Goal: Transaction & Acquisition: Purchase product/service

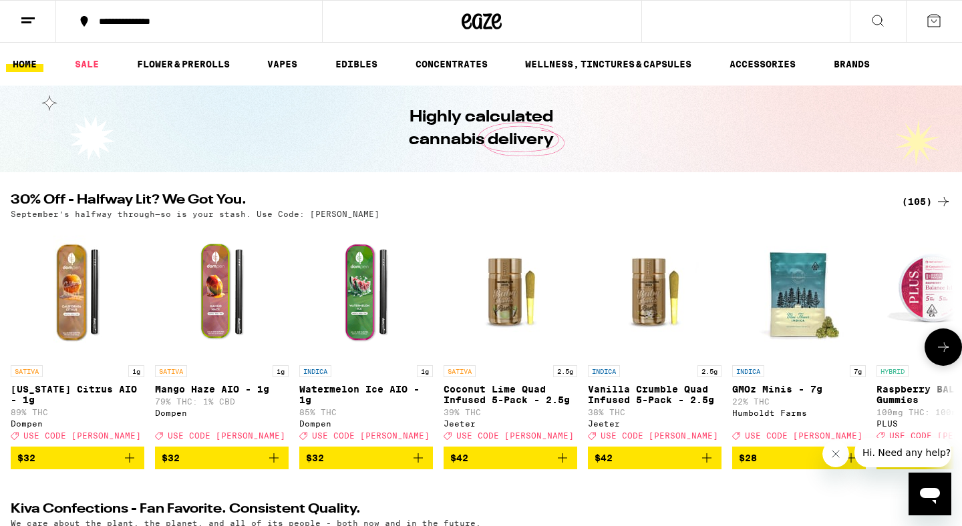
click at [945, 352] on icon at bounding box center [943, 347] width 11 height 9
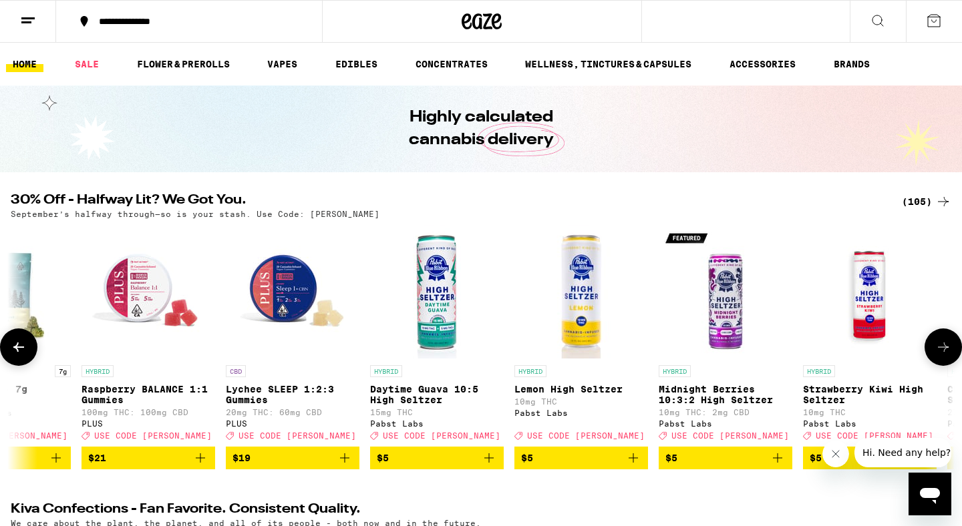
click at [945, 352] on icon at bounding box center [943, 347] width 11 height 9
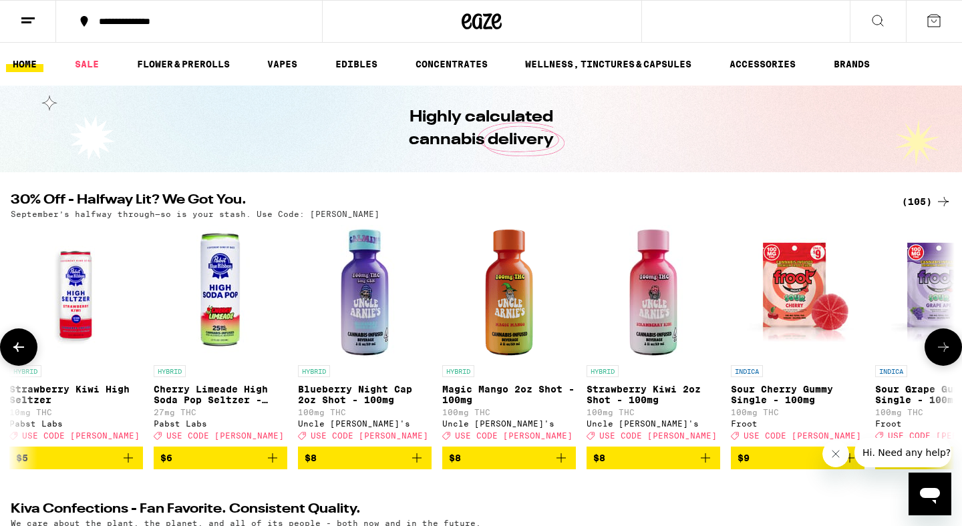
scroll to position [0, 1590]
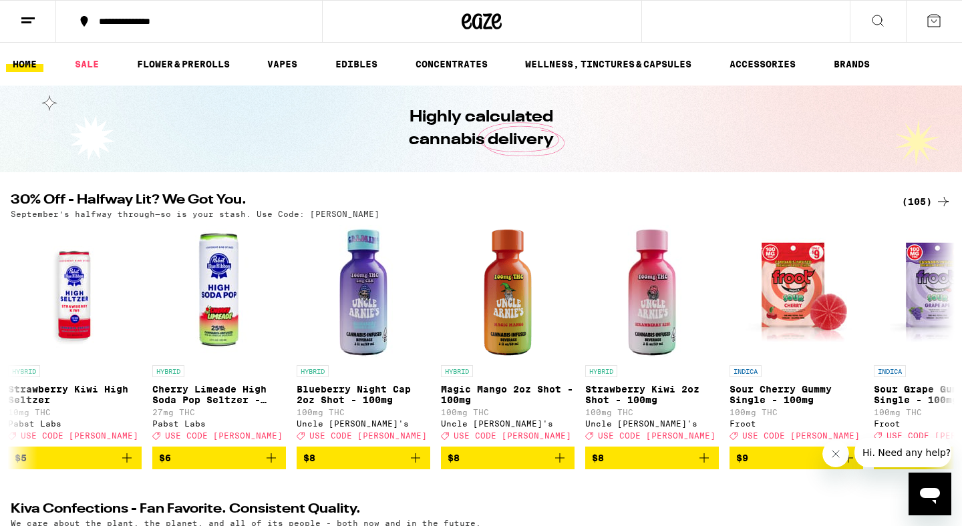
click at [920, 200] on div "(105)" at bounding box center [926, 202] width 49 height 16
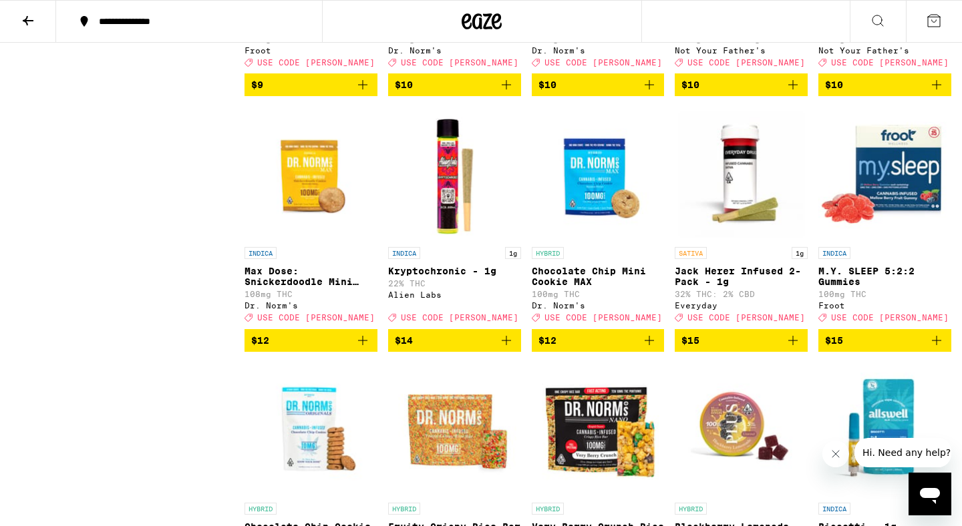
scroll to position [1363, 0]
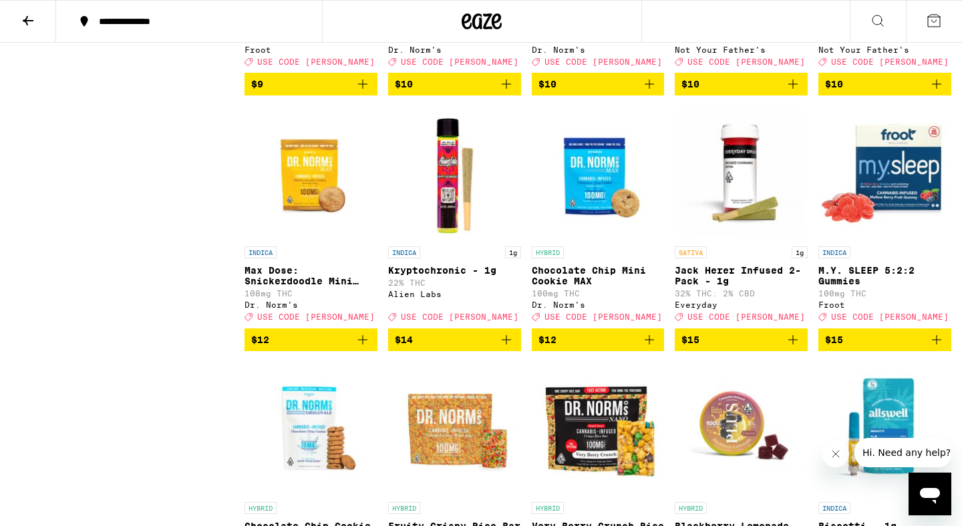
click at [942, 348] on icon "Add to bag" at bounding box center [937, 340] width 16 height 16
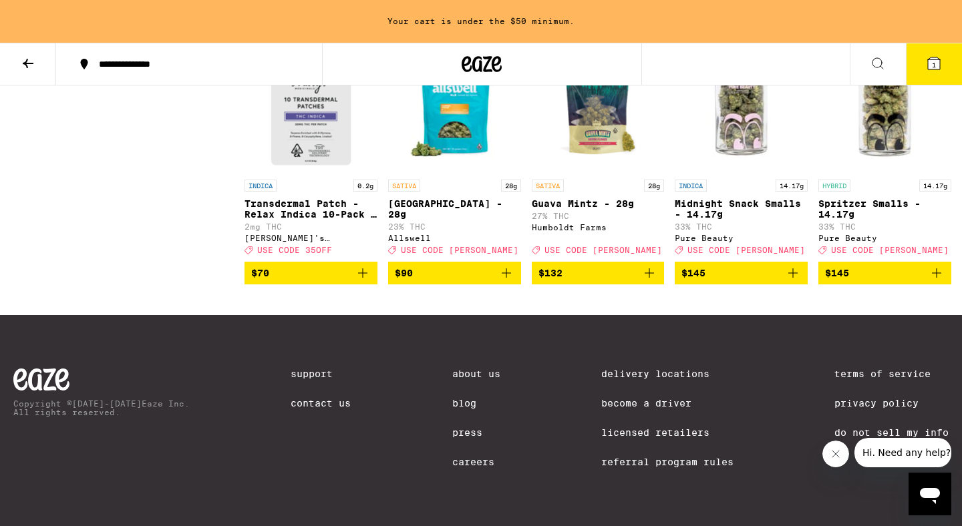
scroll to position [5338, 0]
click at [509, 281] on icon "Add to bag" at bounding box center [506, 273] width 16 height 16
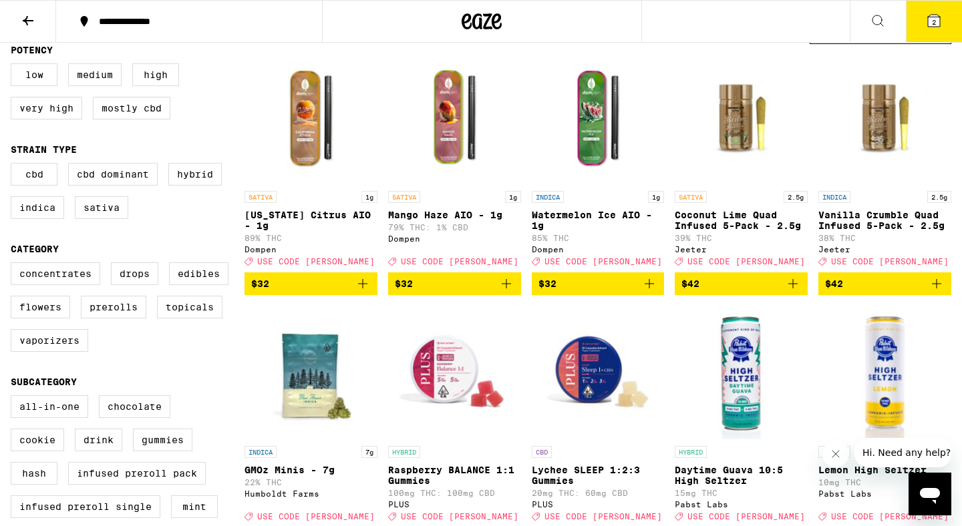
scroll to position [164, 0]
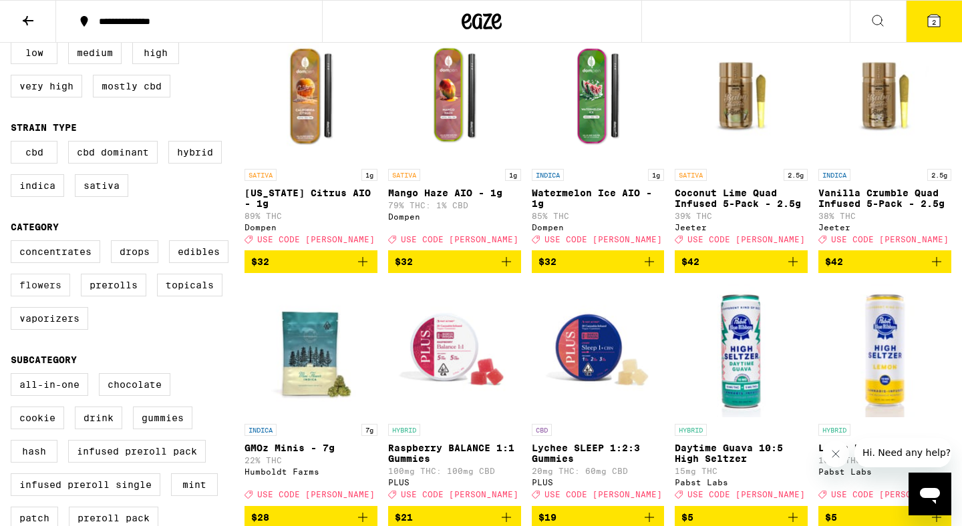
click at [55, 297] on label "Flowers" at bounding box center [40, 285] width 59 height 23
click at [14, 243] on input "Flowers" at bounding box center [13, 242] width 1 height 1
checkbox input "true"
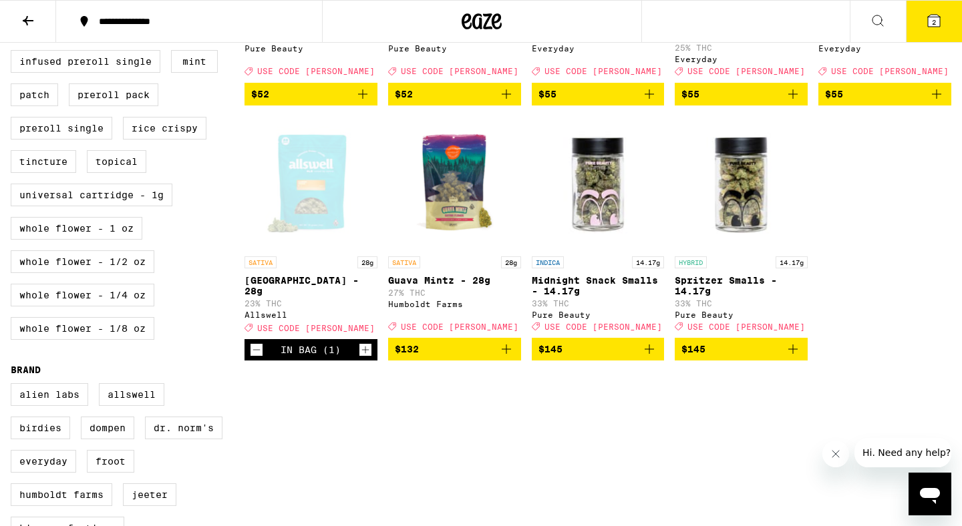
scroll to position [597, 0]
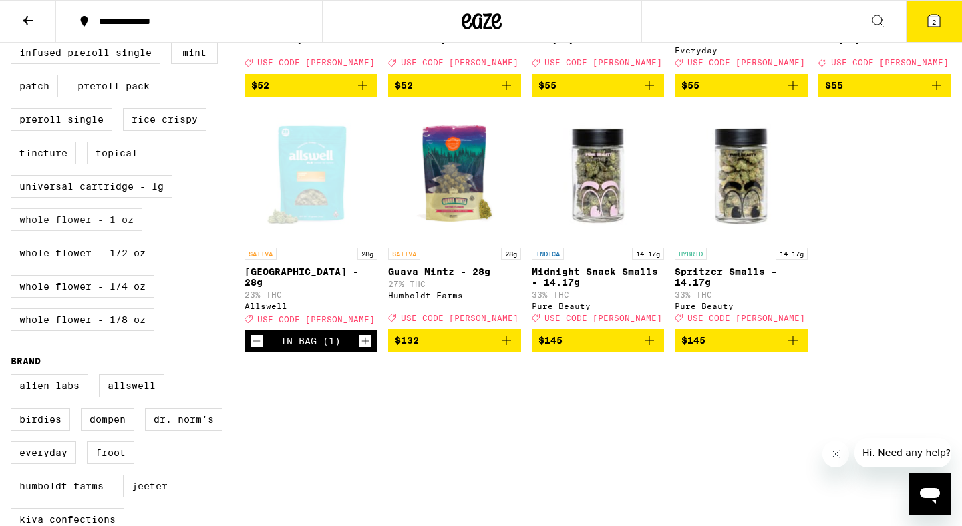
click at [108, 231] on label "Whole Flower - 1 oz" at bounding box center [77, 219] width 132 height 23
checkbox input "true"
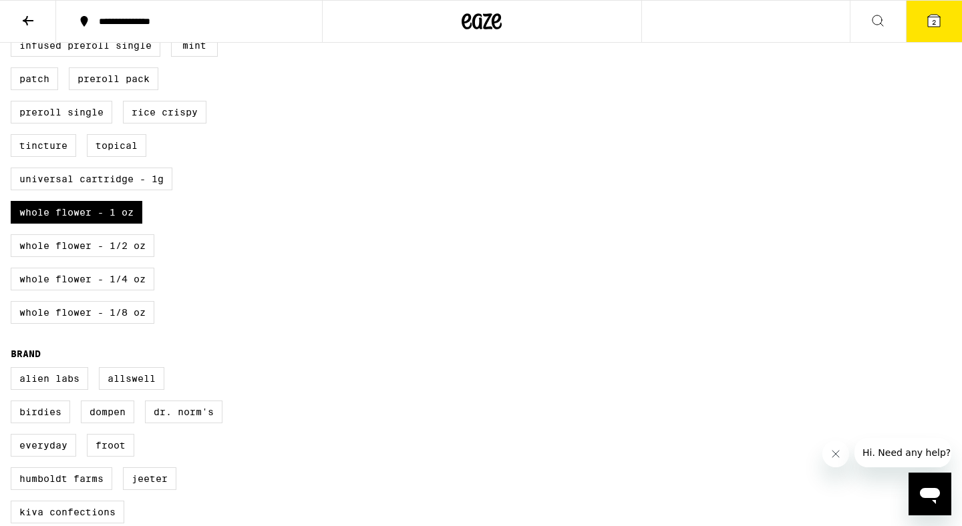
scroll to position [673, 0]
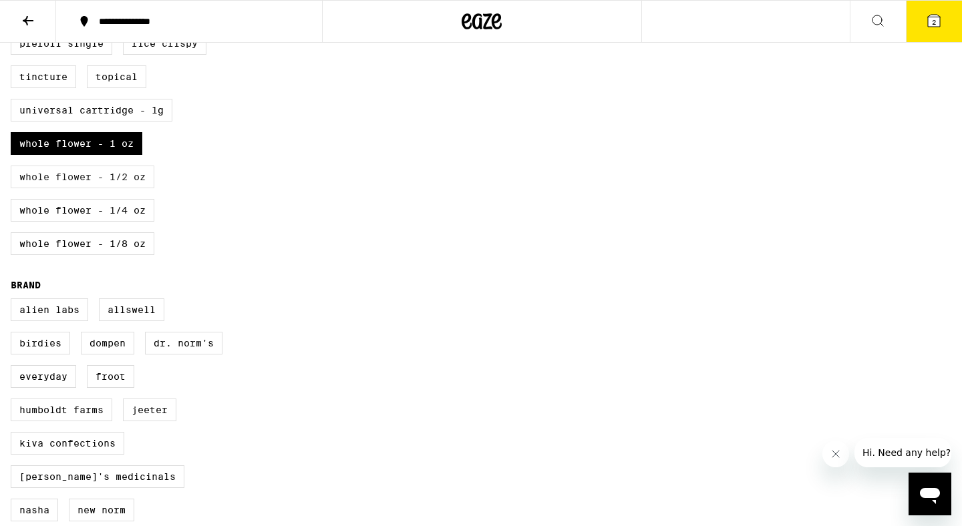
click at [104, 188] on label "Whole Flower - 1/2 oz" at bounding box center [83, 177] width 144 height 23
checkbox input "true"
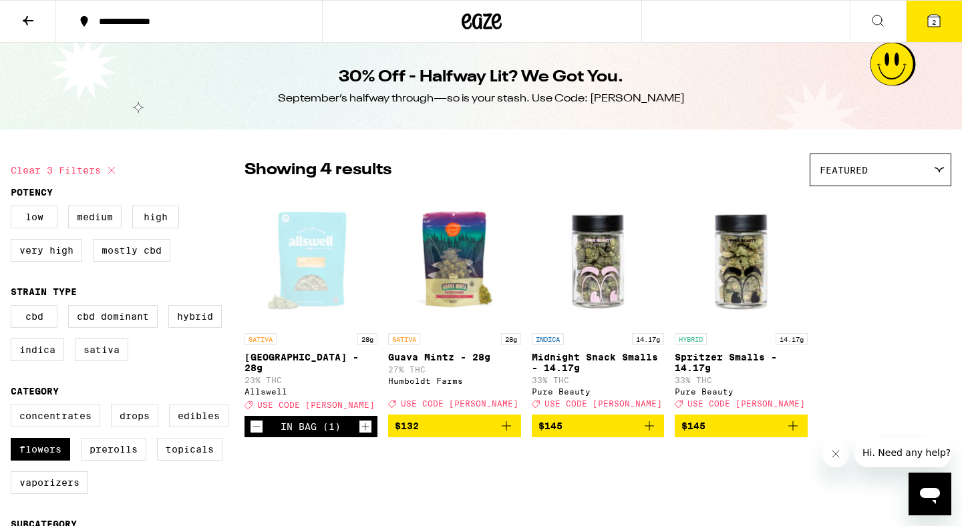
click at [35, 27] on icon at bounding box center [28, 21] width 16 height 16
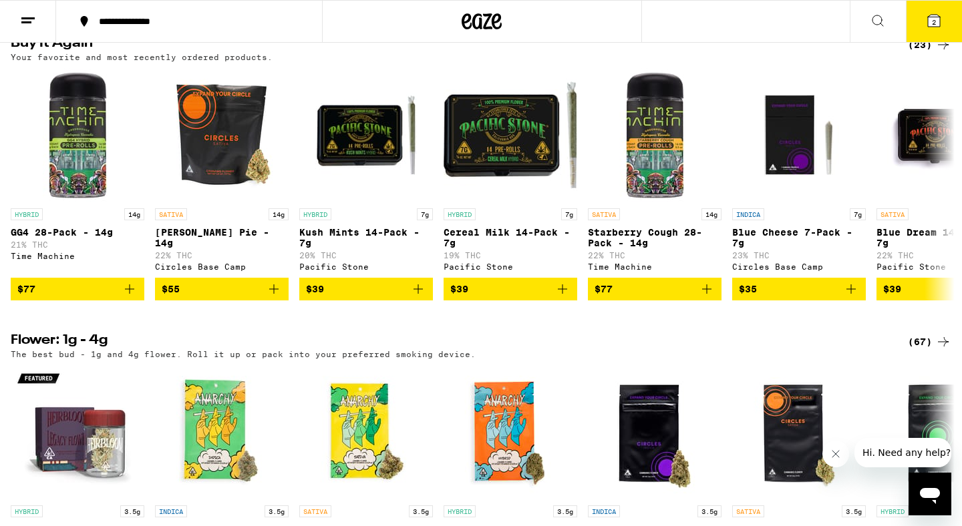
scroll to position [1122, 0]
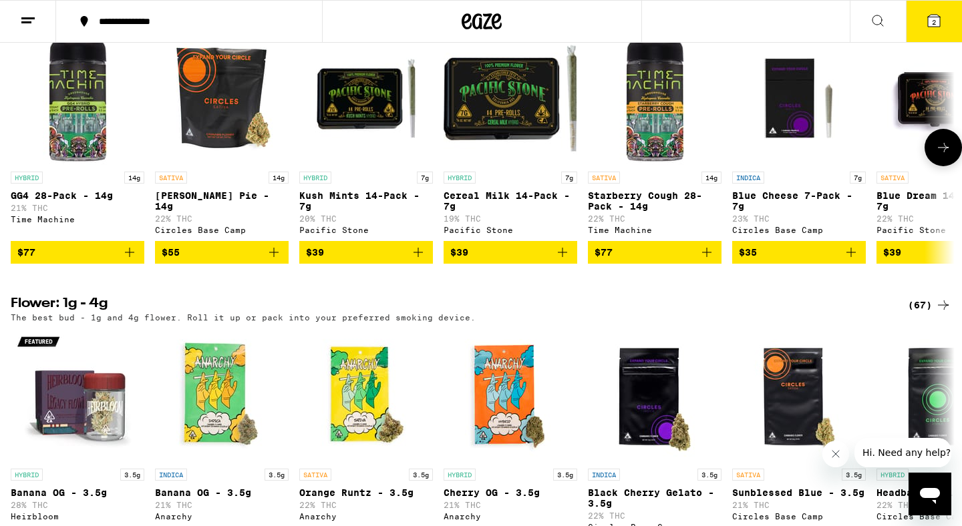
click at [562, 261] on icon "Add to bag" at bounding box center [562, 252] width 16 height 16
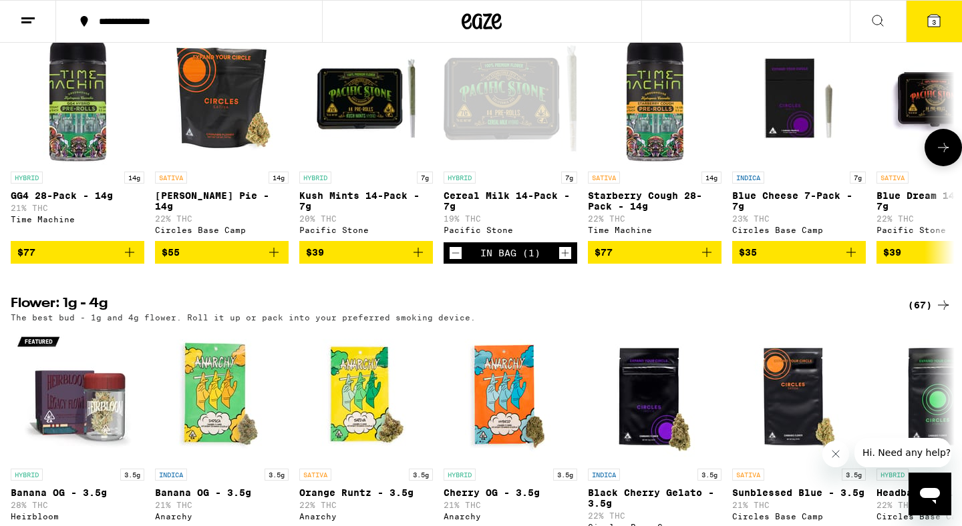
click at [458, 261] on icon "Decrement" at bounding box center [456, 253] width 12 height 16
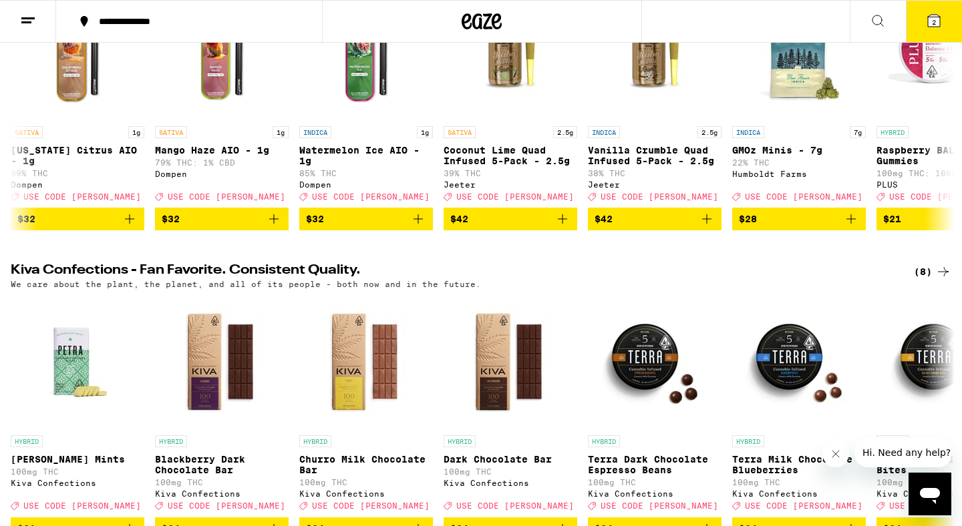
scroll to position [0, 0]
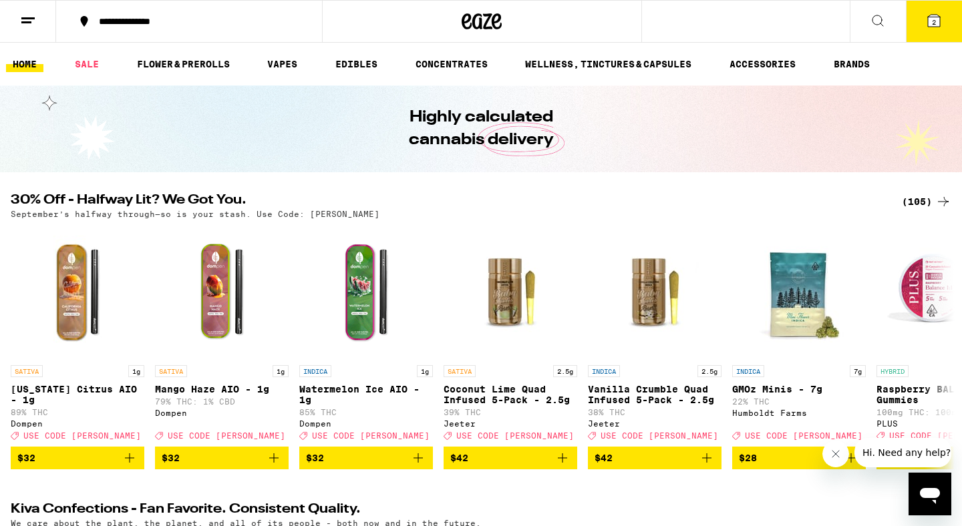
click at [926, 28] on icon at bounding box center [934, 21] width 16 height 16
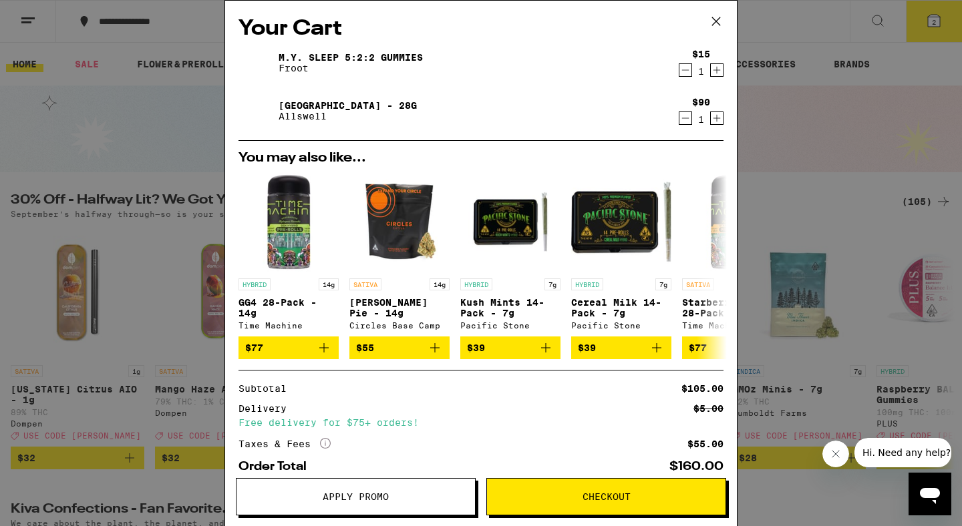
scroll to position [76, 0]
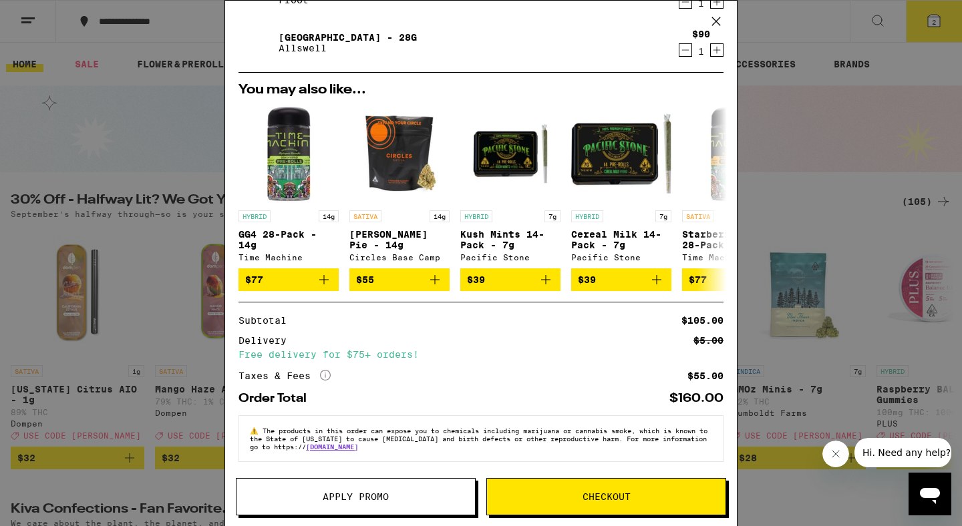
click at [378, 488] on button "Apply Promo" at bounding box center [356, 496] width 240 height 37
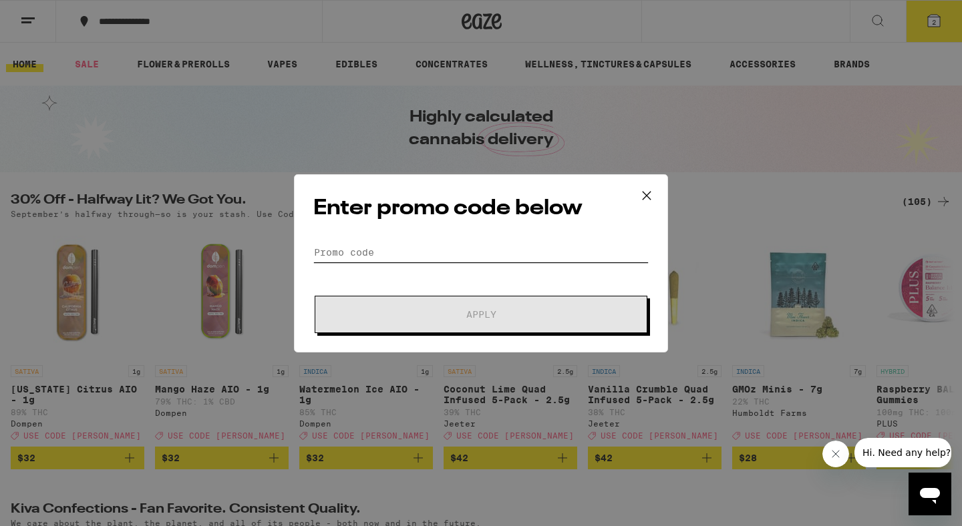
click at [415, 251] on input "Promo Code" at bounding box center [480, 252] width 335 height 20
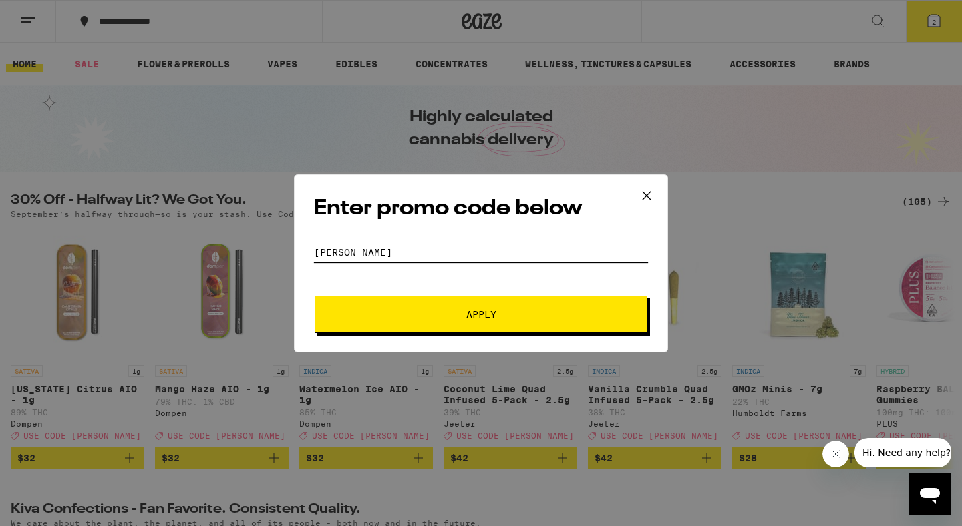
type input "[PERSON_NAME]"
click at [455, 310] on span "Apply" at bounding box center [481, 314] width 240 height 9
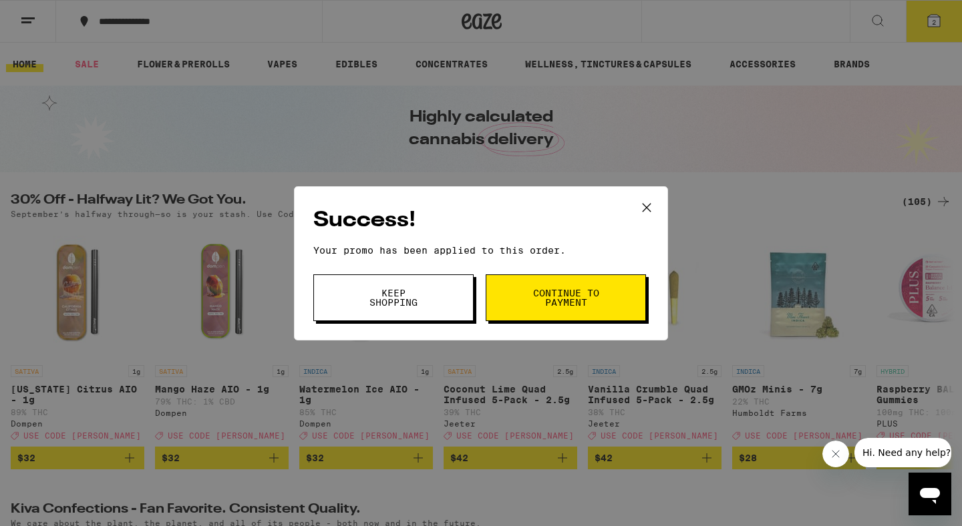
click at [542, 311] on button "Continue to payment" at bounding box center [566, 298] width 160 height 47
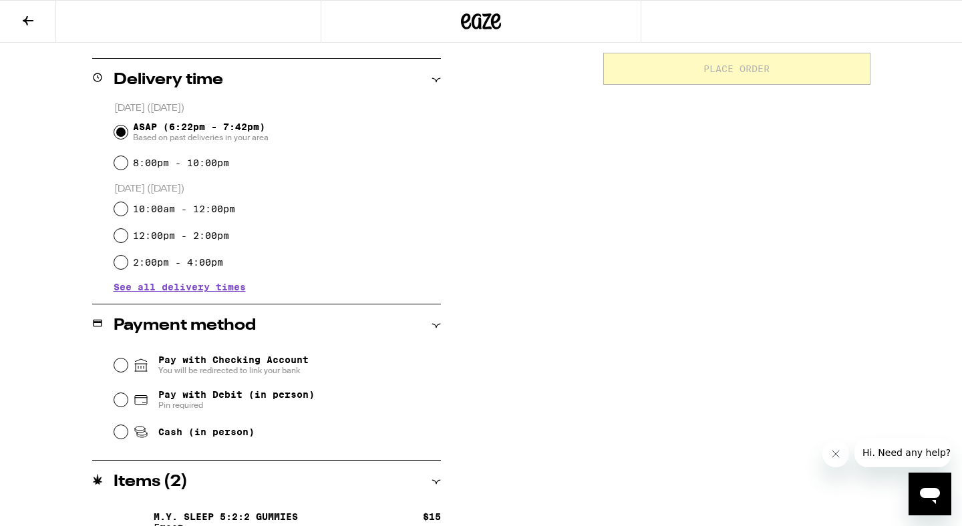
scroll to position [330, 0]
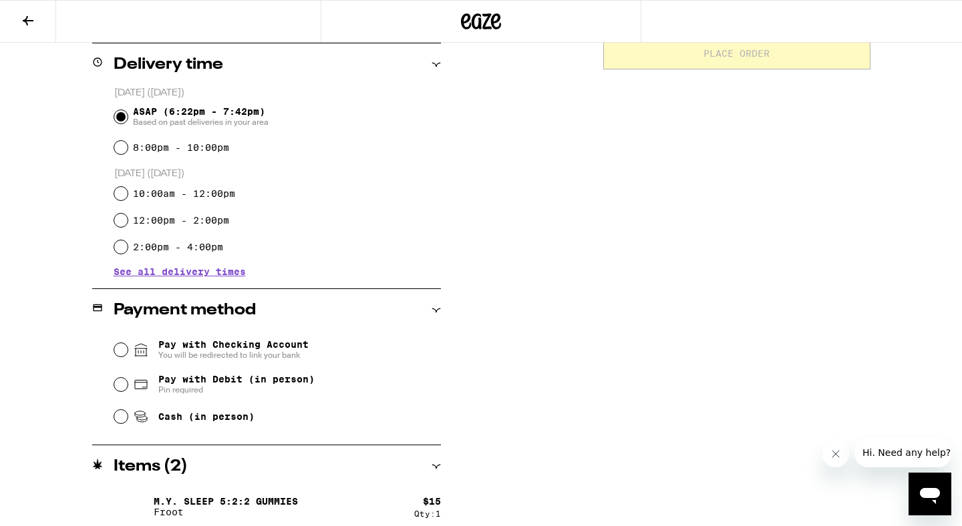
click at [183, 385] on span "Pay with Debit (in person)" at bounding box center [236, 379] width 156 height 11
click at [128, 385] on input "Pay with Debit (in person) Pin required" at bounding box center [120, 384] width 13 height 13
radio input "true"
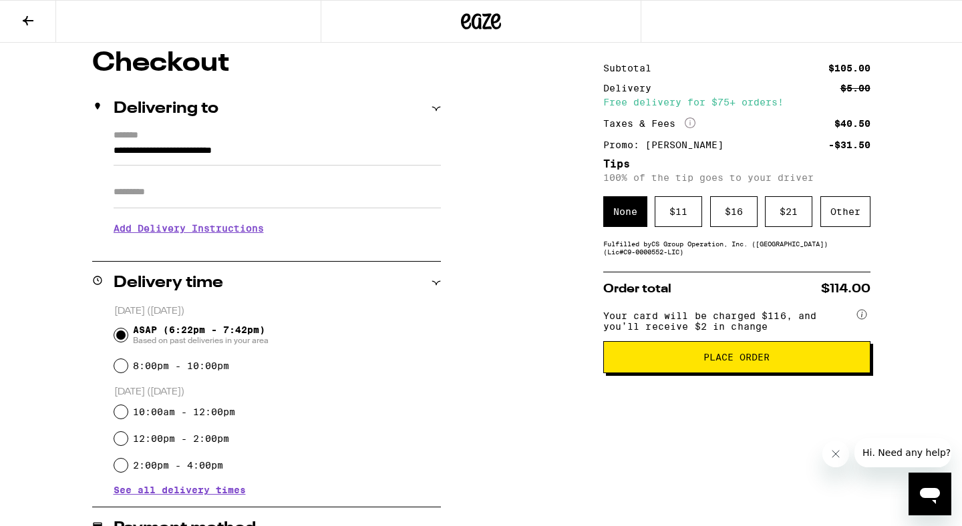
scroll to position [63, 0]
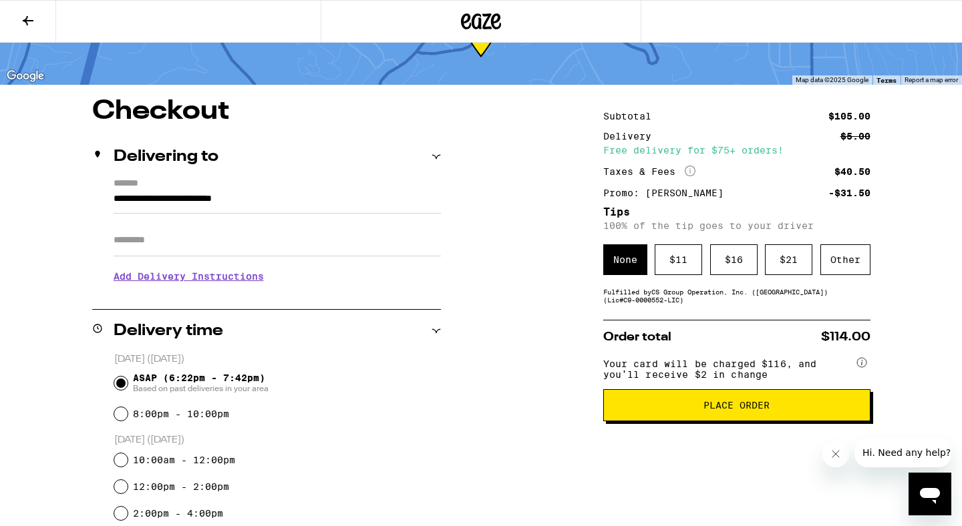
click at [27, 19] on icon at bounding box center [28, 20] width 11 height 9
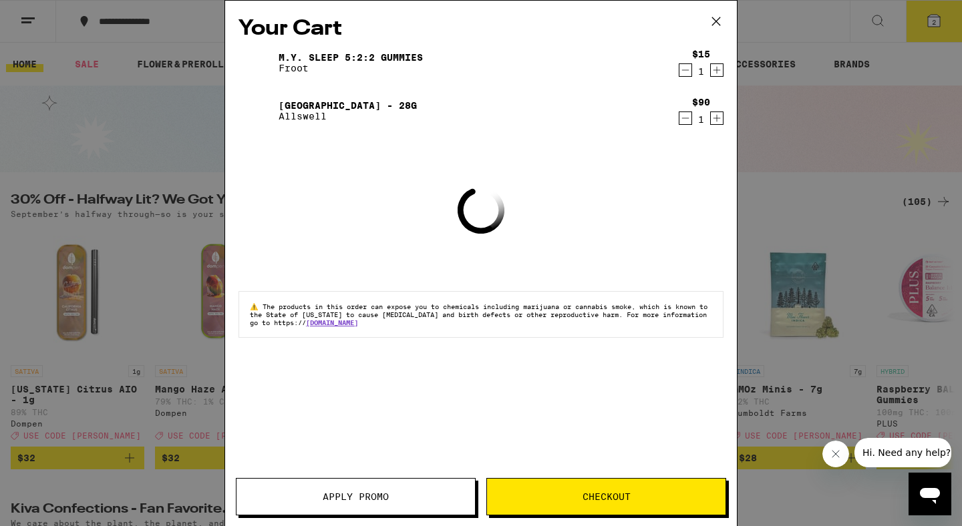
click at [140, 168] on div "Your Cart M.Y. SLEEP 5:2:2 Gummies Froot $15 1 Garden Grove - 28g Allswell $90 …" at bounding box center [481, 263] width 962 height 526
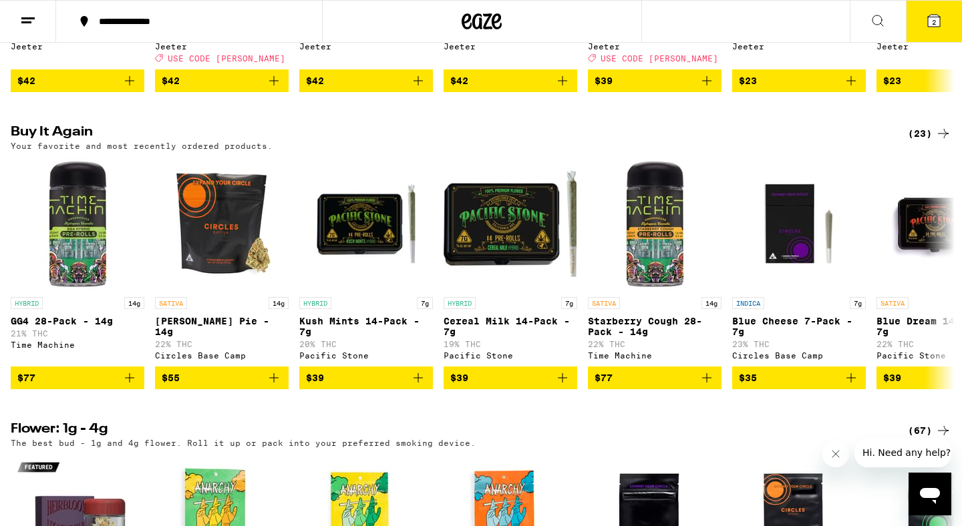
scroll to position [1007, 0]
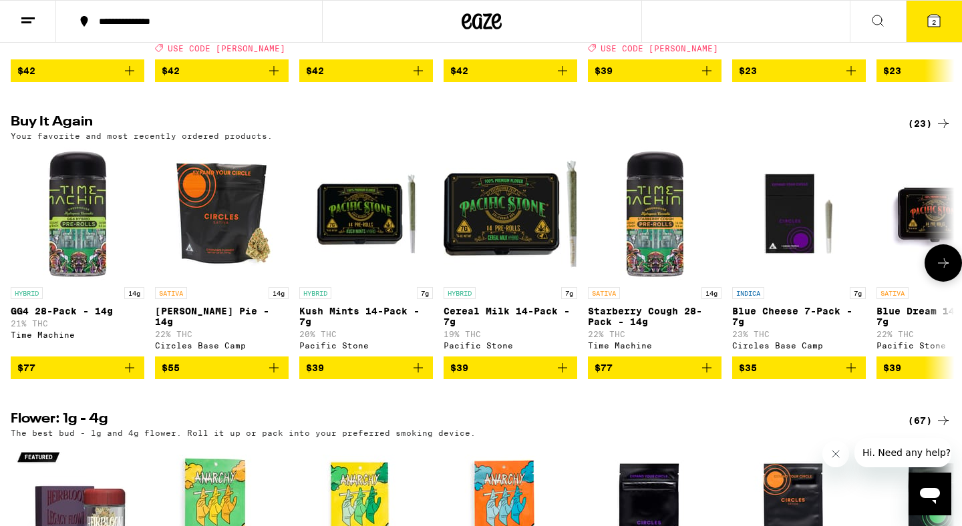
click at [131, 373] on icon "Add to bag" at bounding box center [129, 367] width 9 height 9
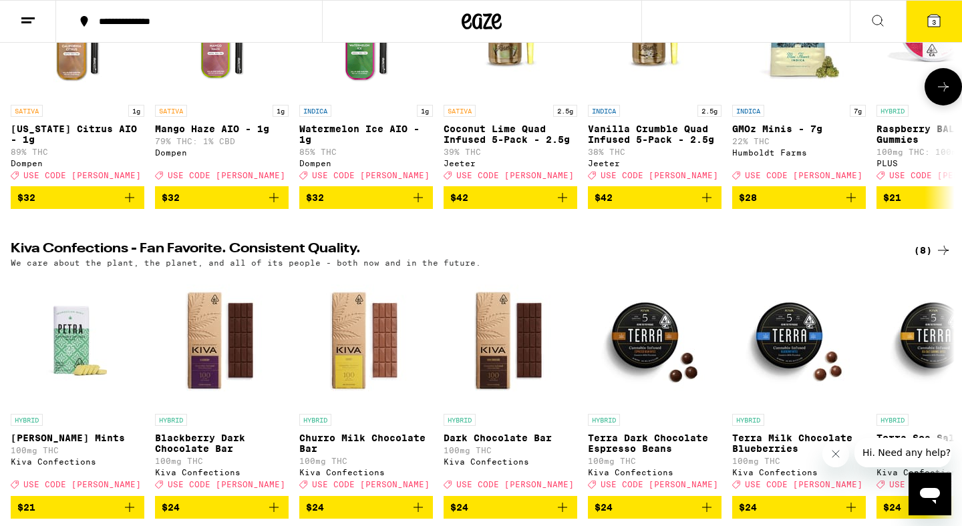
scroll to position [0, 0]
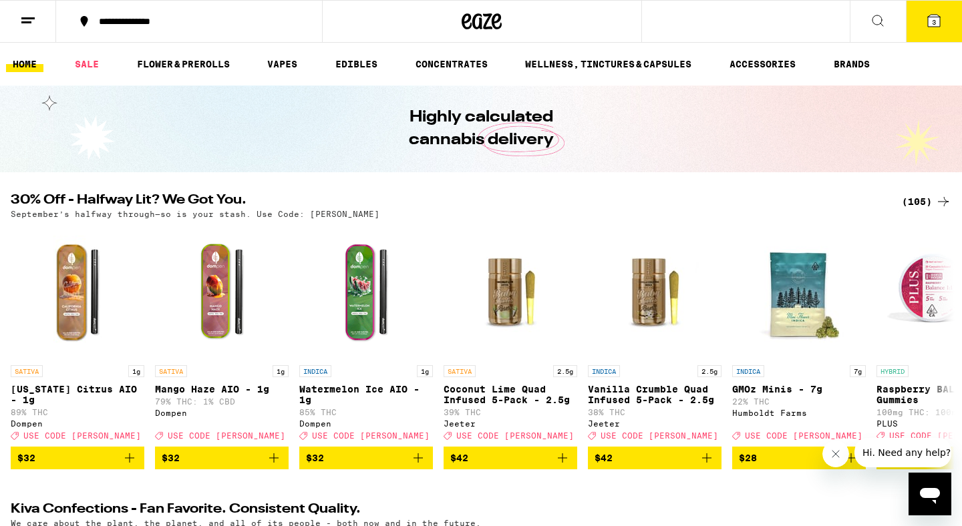
click at [935, 15] on icon at bounding box center [934, 21] width 12 height 12
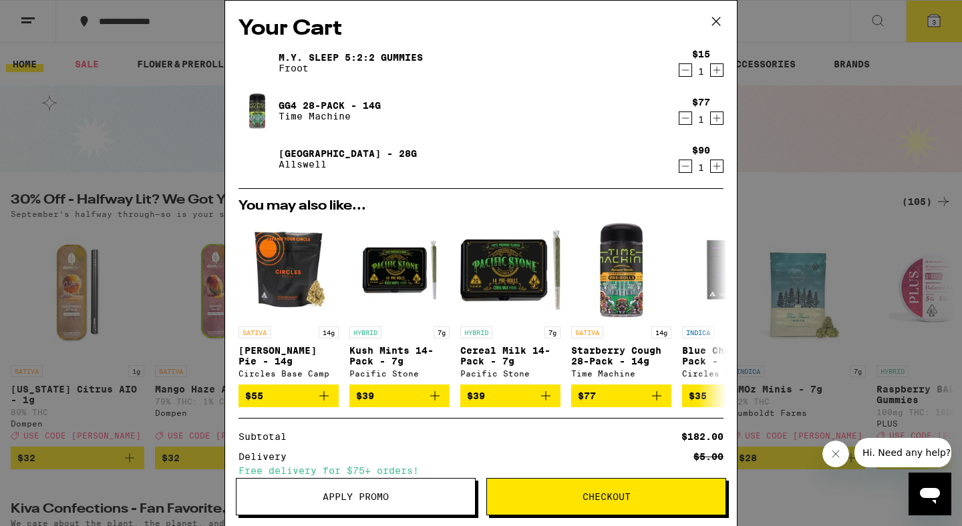
click at [375, 495] on span "Apply Promo" at bounding box center [356, 496] width 66 height 9
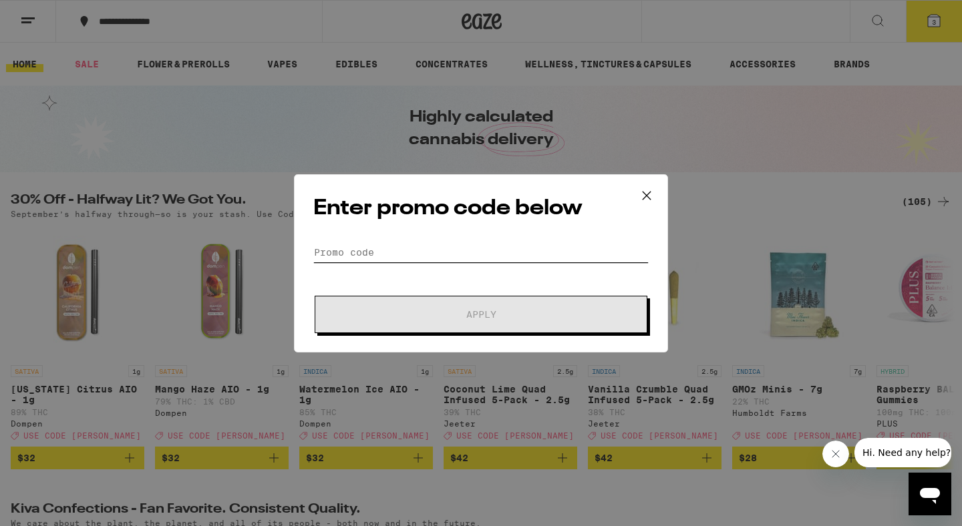
click at [420, 247] on input "Promo Code" at bounding box center [480, 252] width 335 height 20
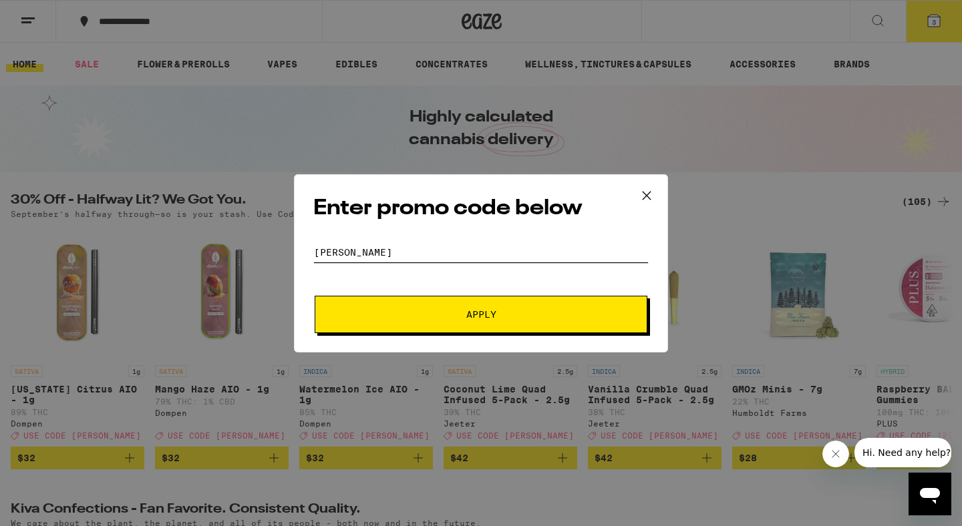
type input "[PERSON_NAME]"
click at [315, 296] on button "Apply" at bounding box center [481, 314] width 333 height 37
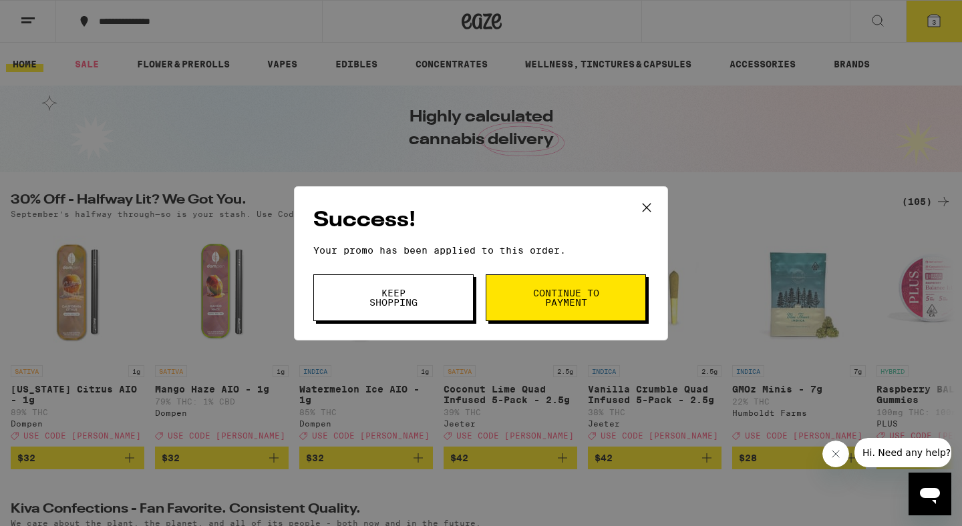
click at [544, 297] on span "Continue to payment" at bounding box center [566, 298] width 68 height 19
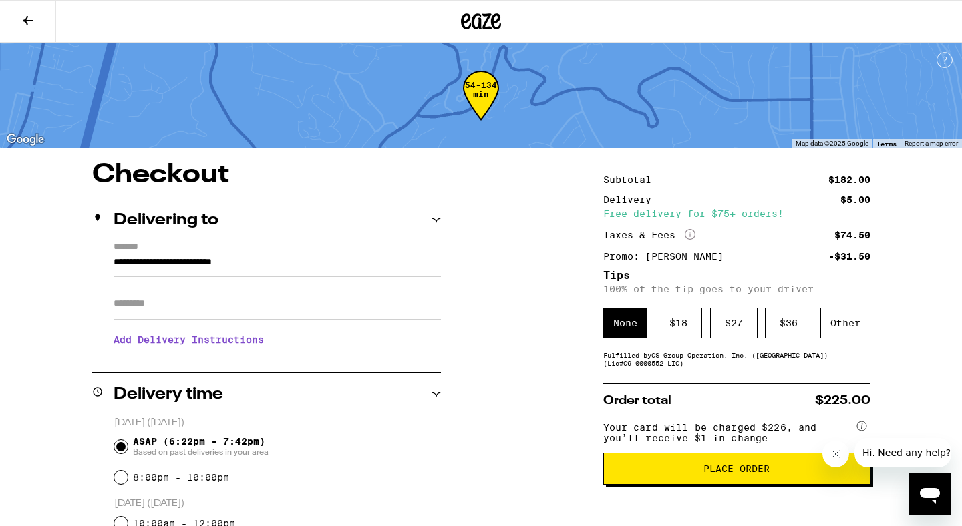
click at [675, 474] on span "Place Order" at bounding box center [737, 468] width 244 height 9
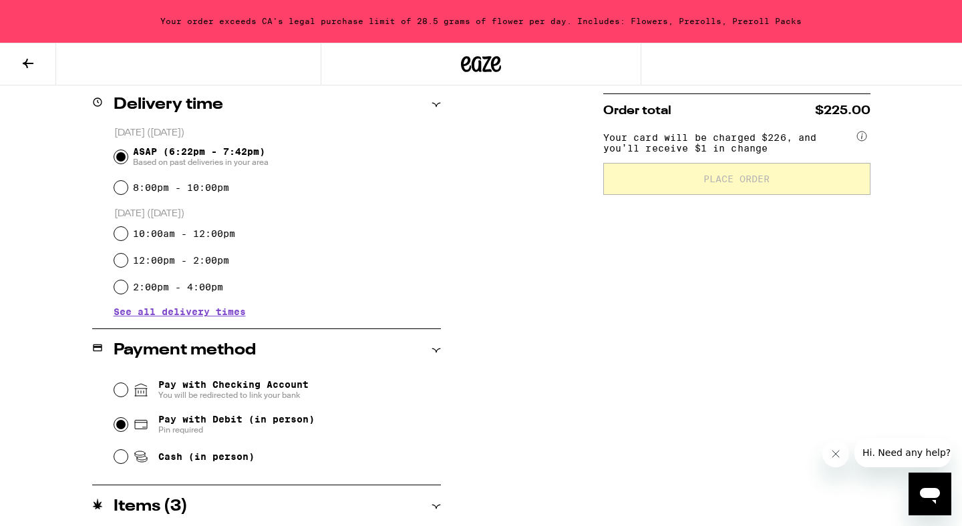
scroll to position [480, 0]
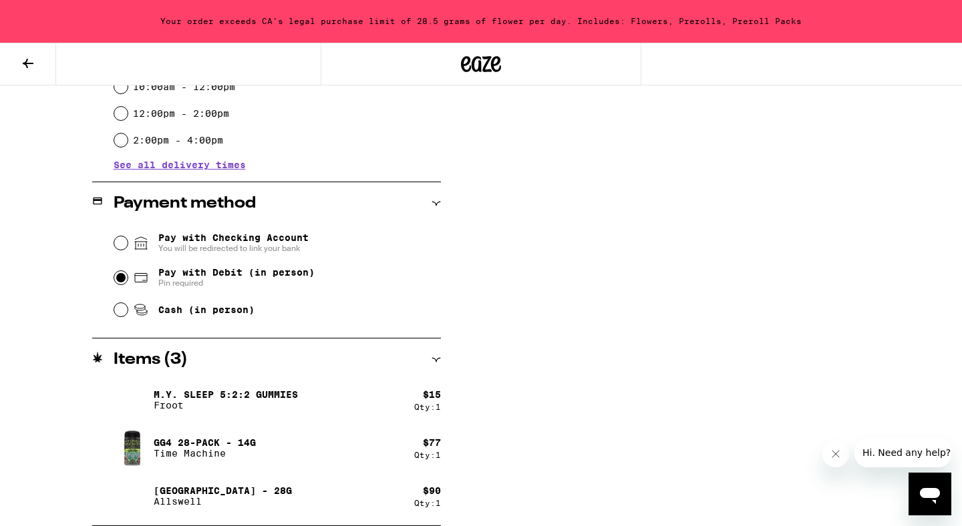
click at [24, 63] on icon at bounding box center [28, 63] width 11 height 9
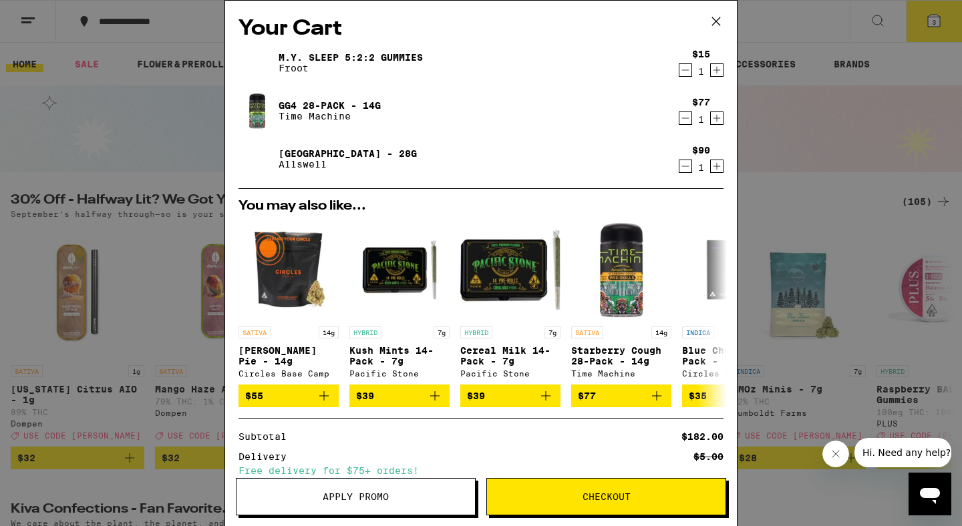
click at [686, 166] on icon "Decrement" at bounding box center [685, 166] width 12 height 16
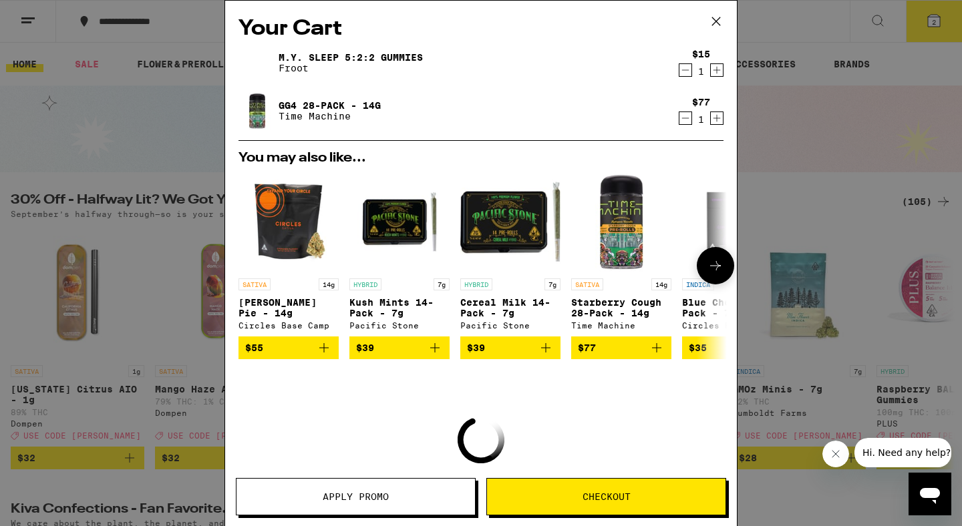
click at [655, 351] on icon "Add to bag" at bounding box center [657, 348] width 16 height 16
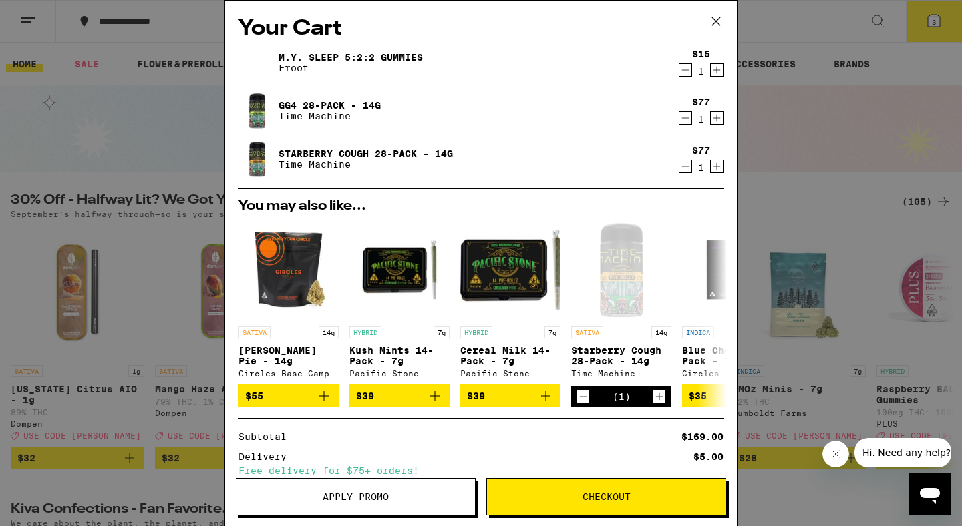
click at [616, 494] on span "Checkout" at bounding box center [607, 496] width 48 height 9
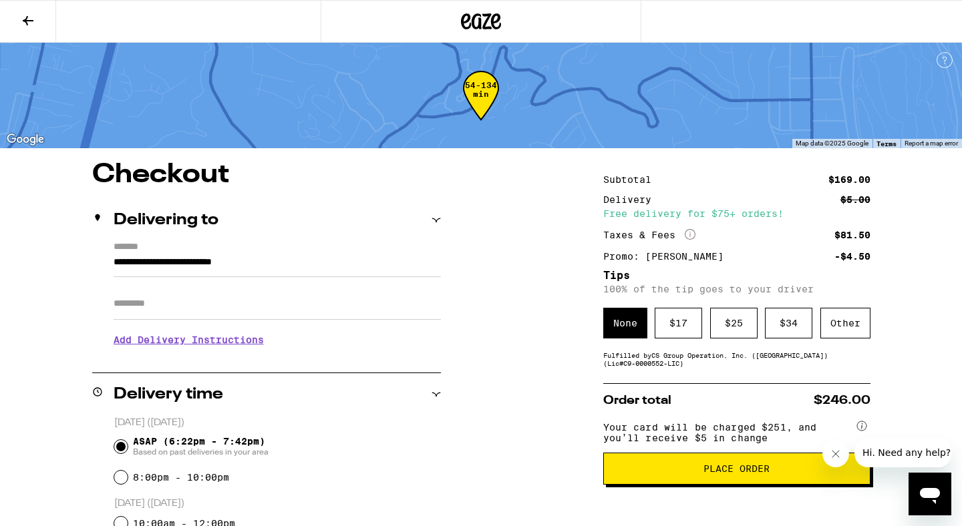
click at [27, 19] on icon at bounding box center [28, 21] width 16 height 16
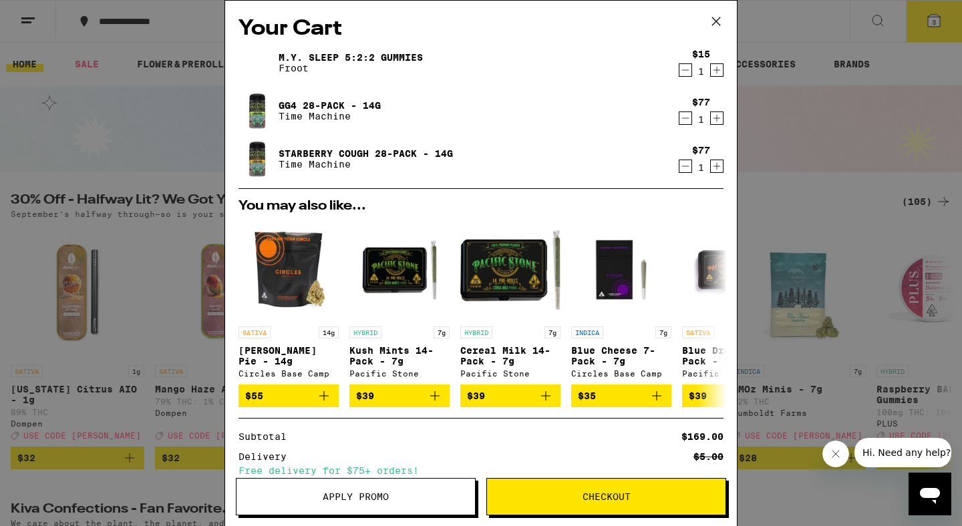
click at [601, 498] on span "Checkout" at bounding box center [607, 496] width 48 height 9
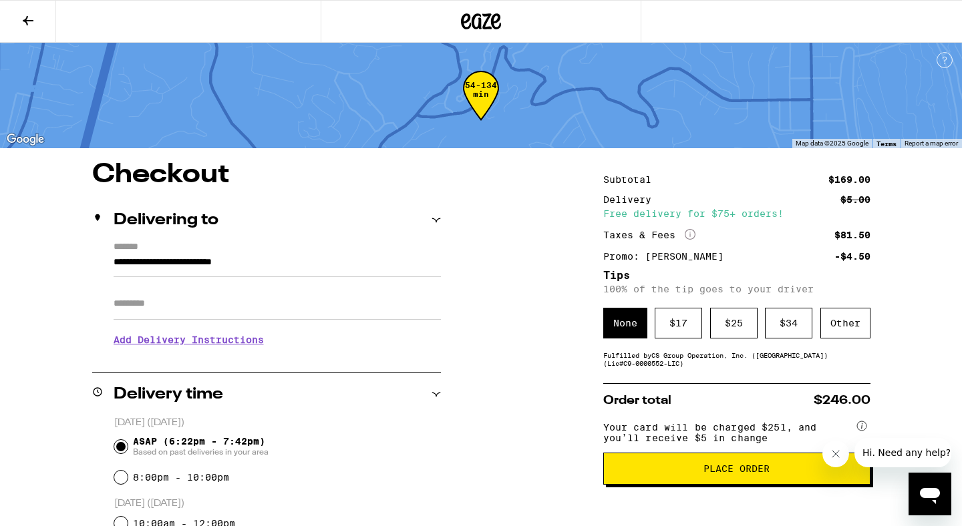
scroll to position [18, 0]
